Goal: Transaction & Acquisition: Purchase product/service

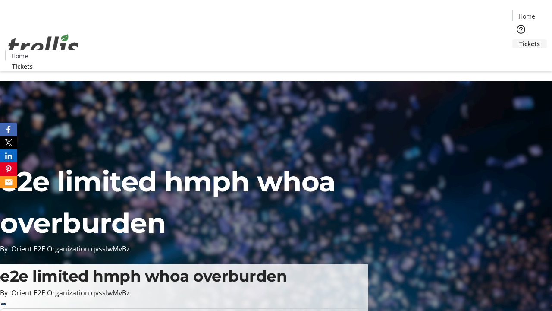
click at [520, 39] on span "Tickets" at bounding box center [530, 43] width 21 height 9
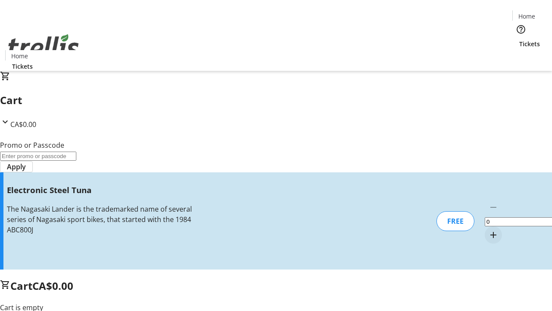
click at [488, 230] on mat-icon "Increment by one" at bounding box center [493, 235] width 10 height 10
type input "1"
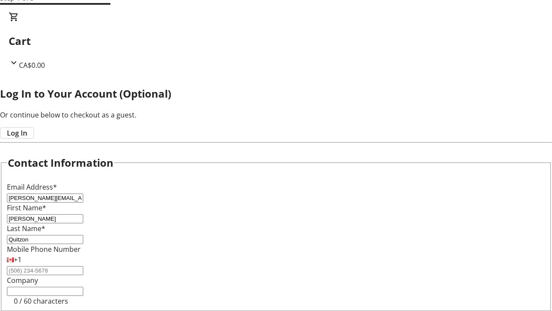
type input "Quitzon"
